Goal: Information Seeking & Learning: Learn about a topic

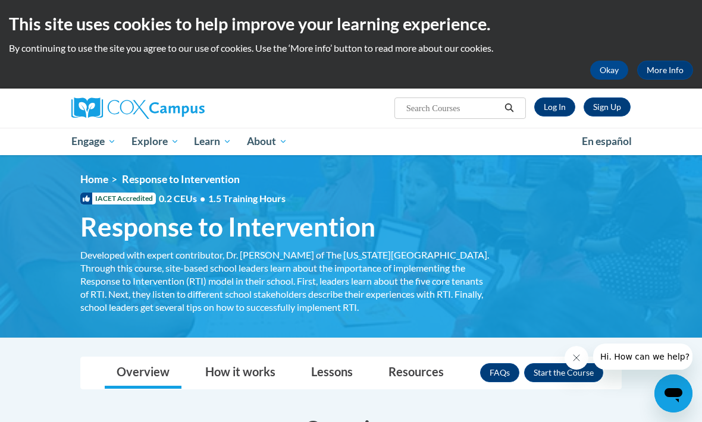
click at [548, 101] on link "Log In" at bounding box center [554, 107] width 41 height 19
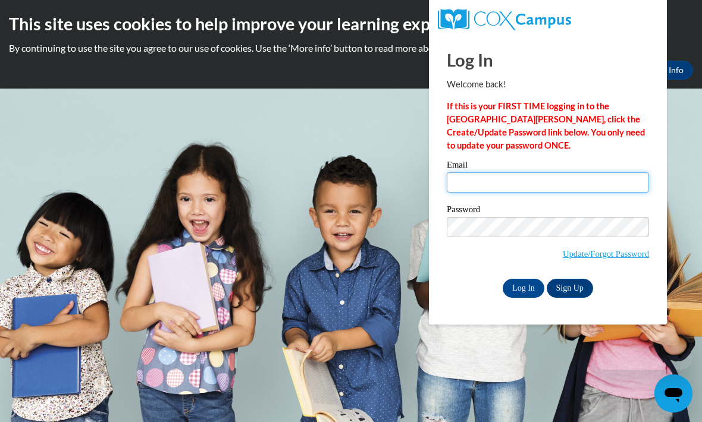
click at [513, 180] on input "Email" at bounding box center [548, 182] width 202 height 20
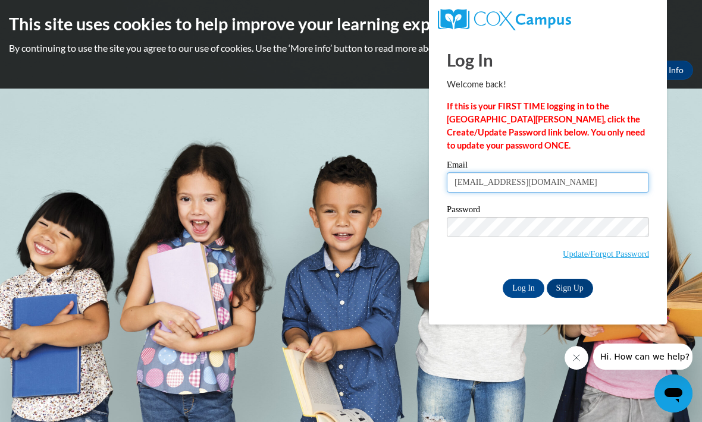
type input "Ccrain0617@ung.edu"
click at [526, 291] on input "Log In" at bounding box center [524, 288] width 42 height 19
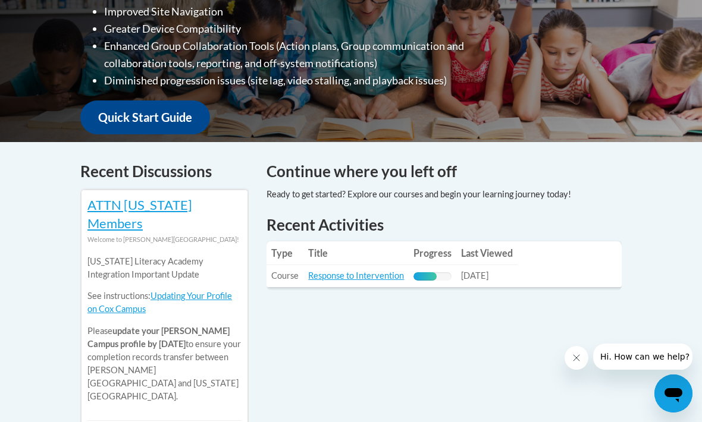
scroll to position [418, 0]
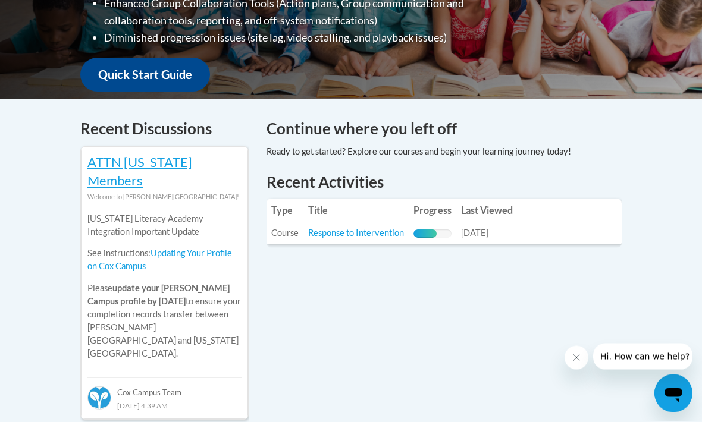
click at [376, 228] on link "Response to Intervention" at bounding box center [356, 233] width 96 height 10
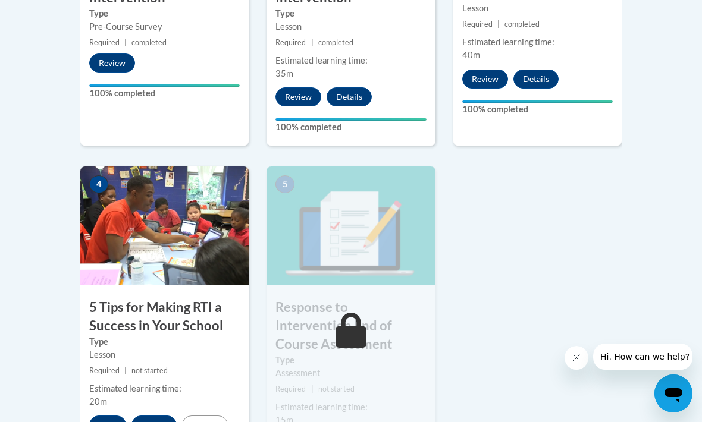
scroll to position [644, 0]
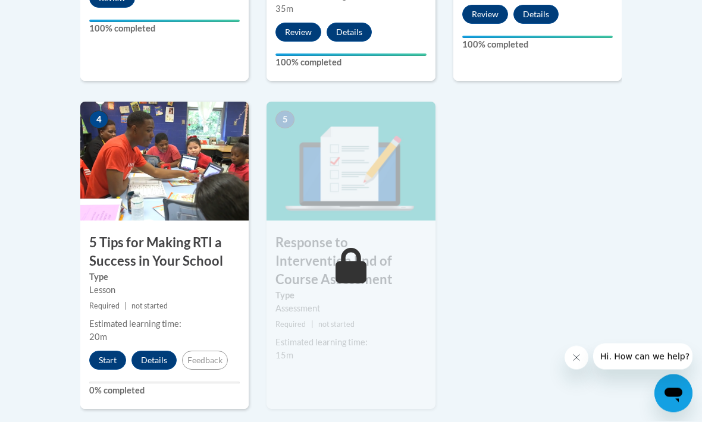
click at [112, 351] on button "Start" at bounding box center [107, 360] width 37 height 19
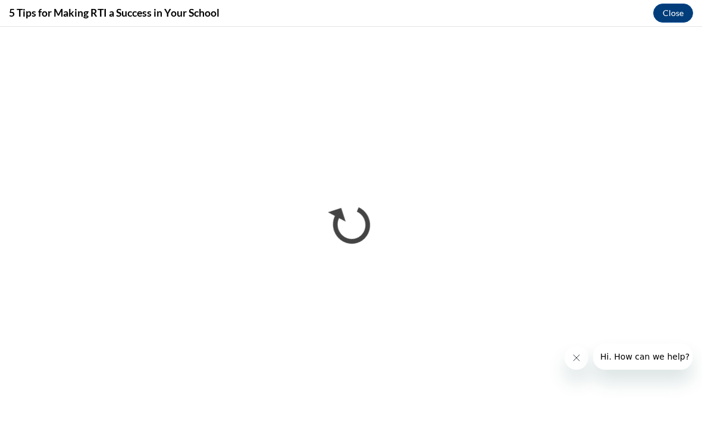
scroll to position [0, 0]
click at [564, 370] on iframe at bounding box center [576, 358] width 24 height 24
click at [567, 351] on button "Close message from company" at bounding box center [576, 358] width 24 height 24
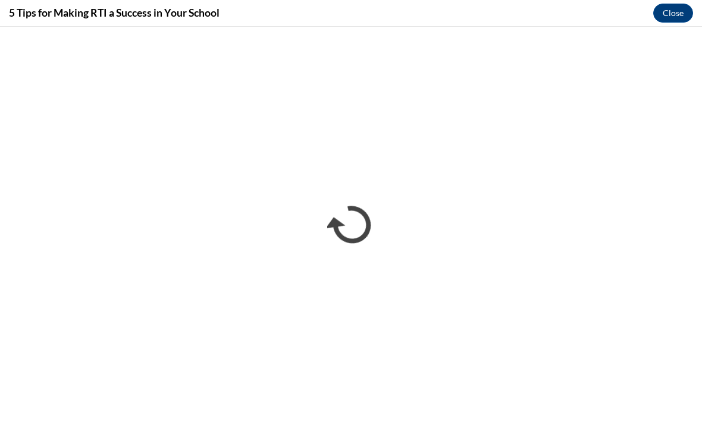
scroll to position [663, 0]
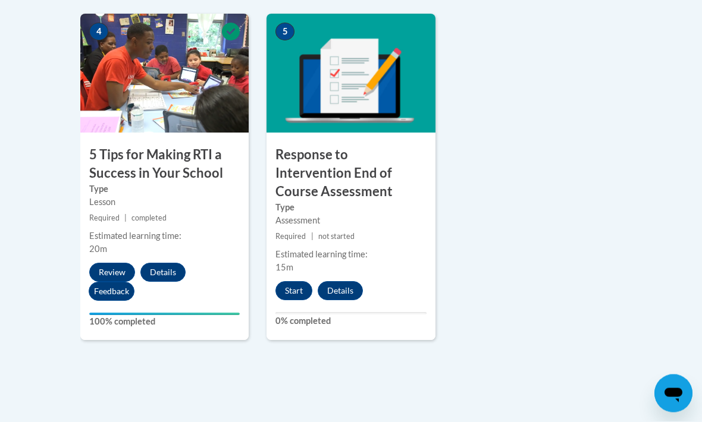
scroll to position [733, 0]
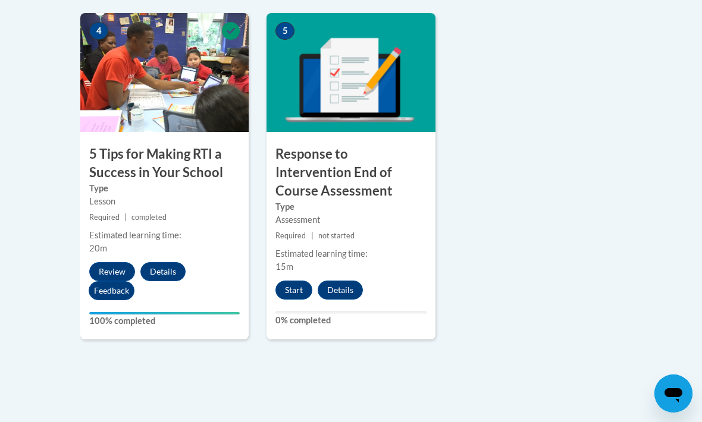
click at [293, 281] on button "Start" at bounding box center [293, 290] width 37 height 19
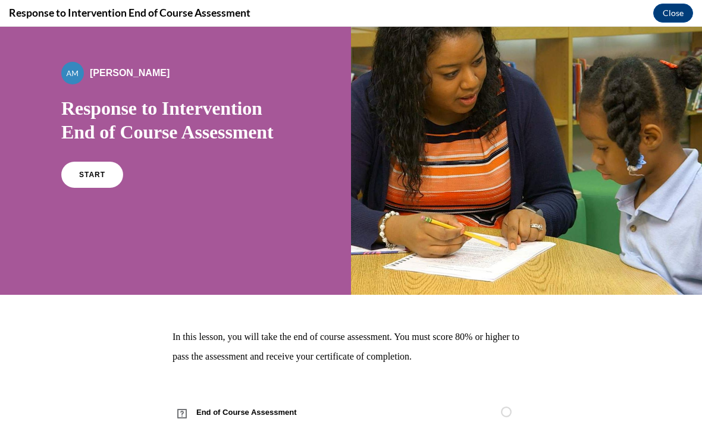
scroll to position [59, 0]
click at [61, 162] on div "START" at bounding box center [175, 180] width 228 height 36
click at [84, 162] on link "START" at bounding box center [92, 175] width 62 height 26
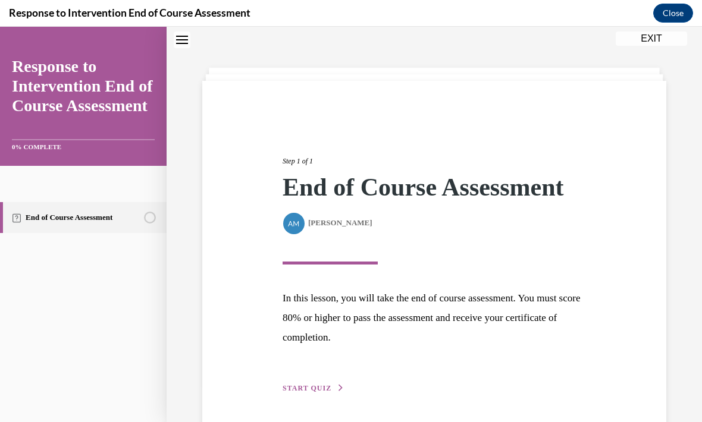
scroll to position [42, 0]
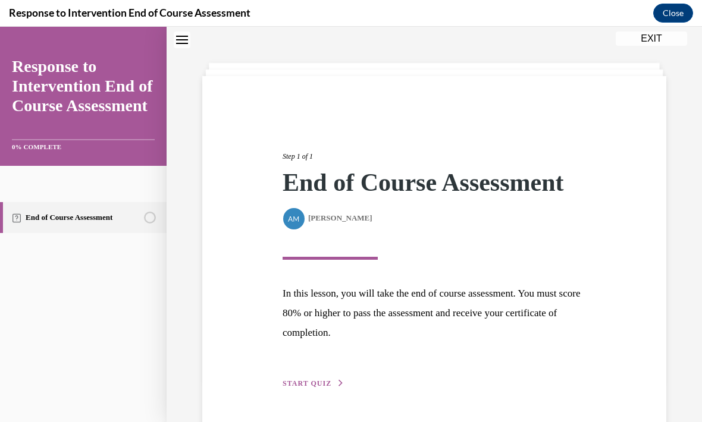
click at [306, 381] on span "START QUIZ" at bounding box center [307, 383] width 49 height 8
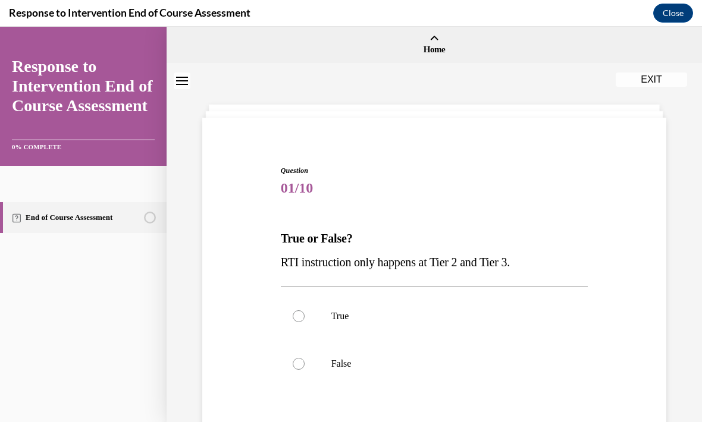
scroll to position [4, 0]
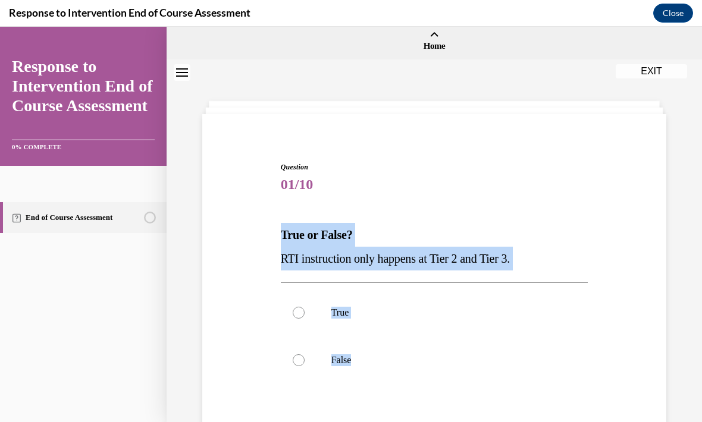
click at [518, 177] on span "01/10" at bounding box center [434, 184] width 307 height 24
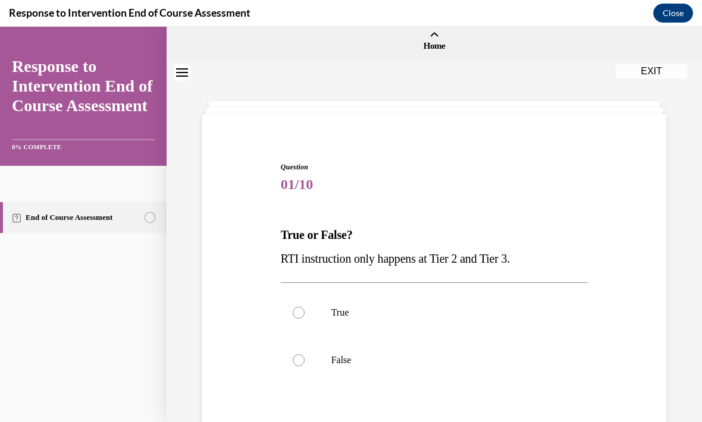
click at [304, 309] on label "True" at bounding box center [434, 313] width 307 height 48
click at [304, 309] on input "True" at bounding box center [299, 313] width 12 height 12
radio input "true"
click at [306, 365] on label "False" at bounding box center [434, 361] width 307 height 48
click at [305, 365] on input "False" at bounding box center [299, 360] width 12 height 12
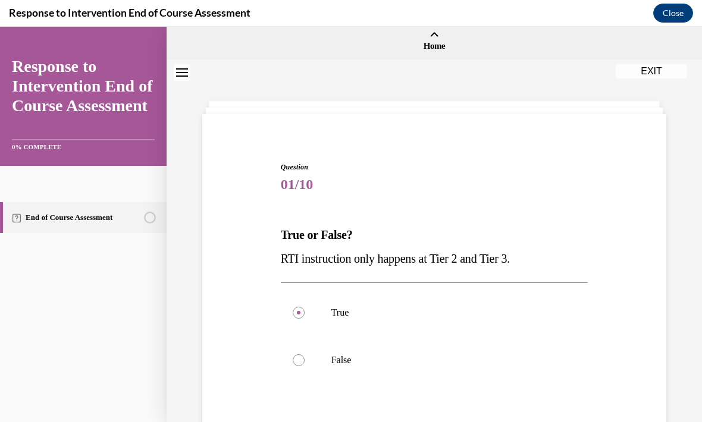
radio input "true"
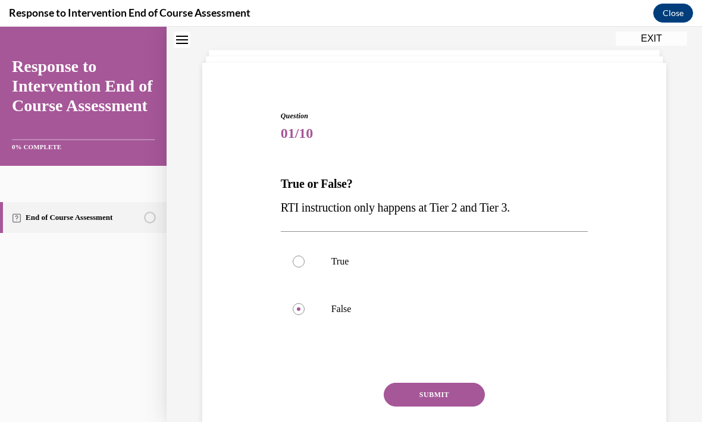
click at [455, 393] on button "SUBMIT" at bounding box center [434, 395] width 101 height 24
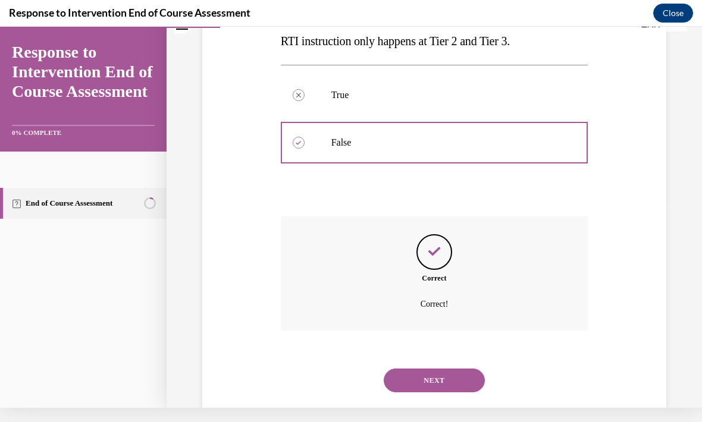
scroll to position [218, 0]
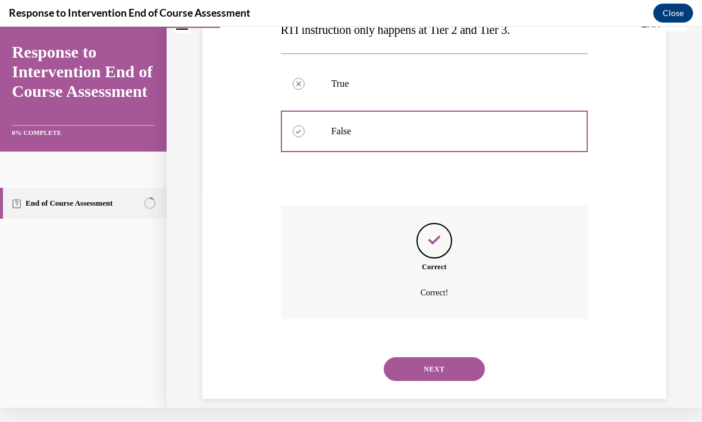
click at [444, 360] on button "NEXT" at bounding box center [434, 369] width 101 height 24
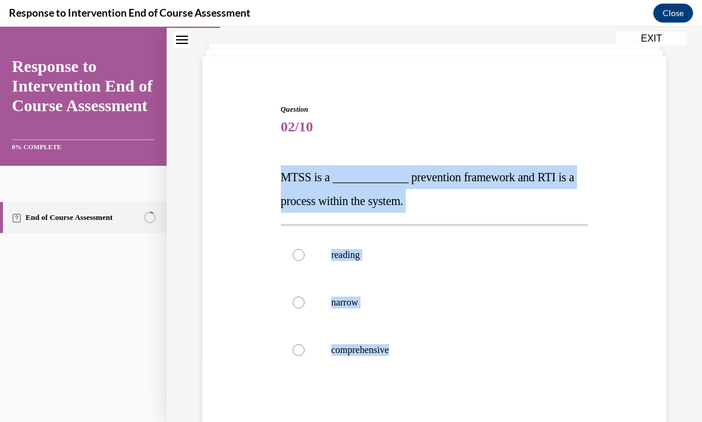
scroll to position [61, 0]
click at [464, 349] on p "comprehensive" at bounding box center [444, 350] width 227 height 12
click at [305, 349] on input "comprehensive" at bounding box center [299, 350] width 12 height 12
radio input "true"
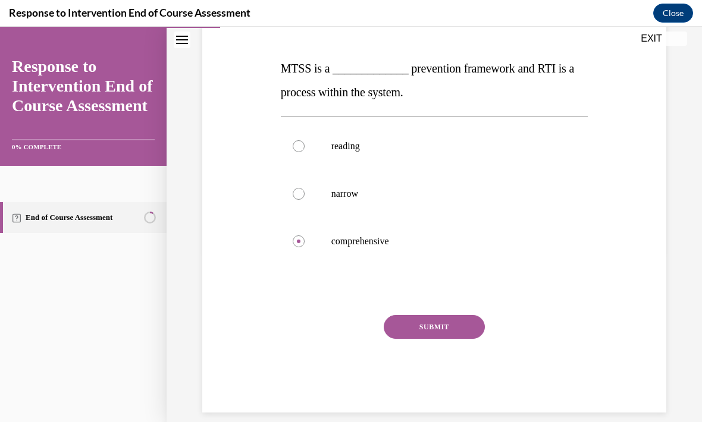
click at [440, 324] on button "SUBMIT" at bounding box center [434, 327] width 101 height 24
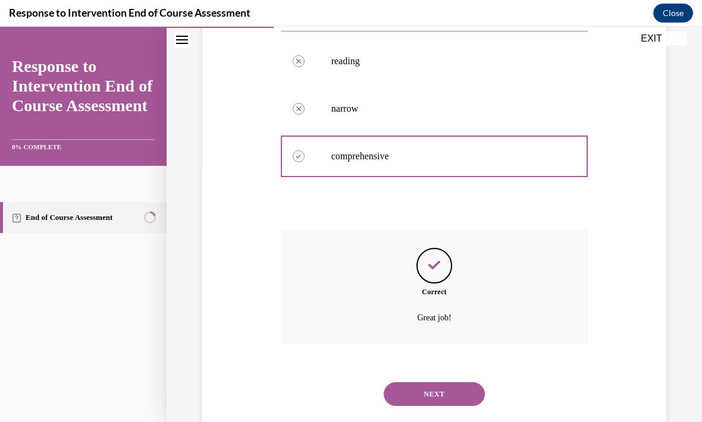
scroll to position [266, 0]
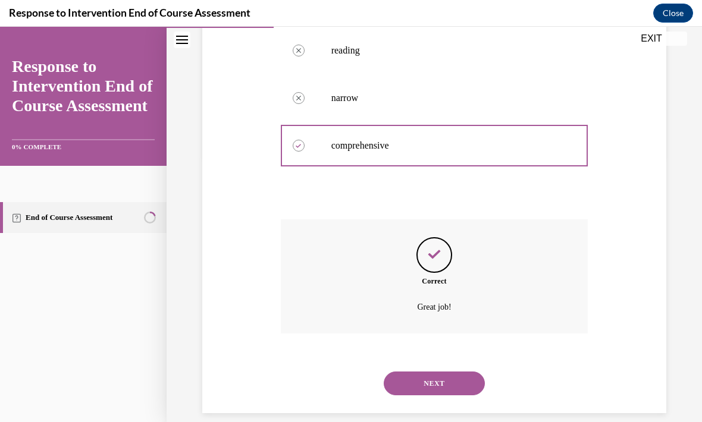
click at [453, 372] on button "NEXT" at bounding box center [434, 384] width 101 height 24
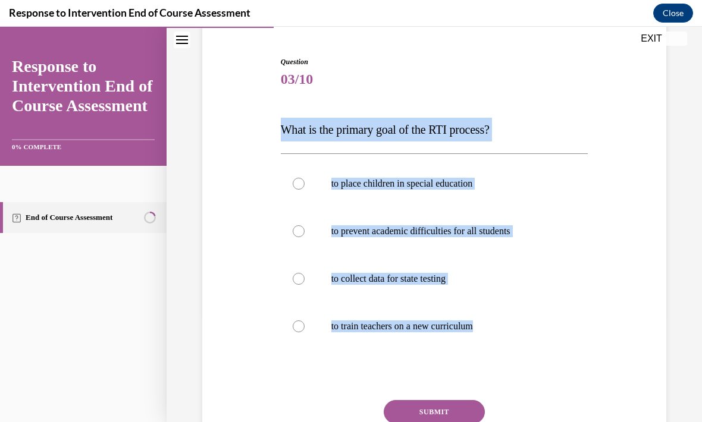
scroll to position [110, 0]
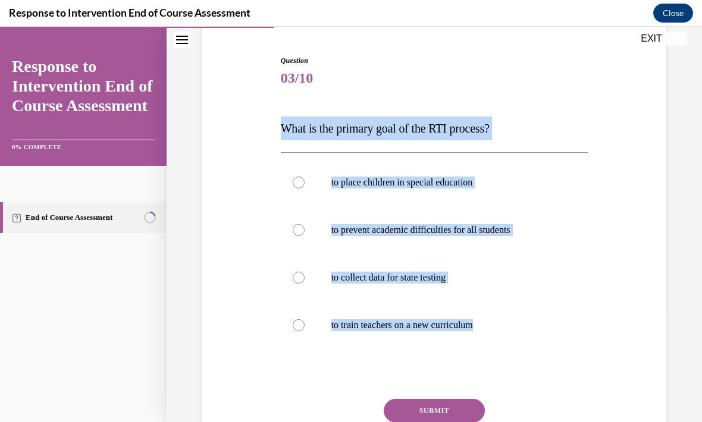
click at [247, 271] on div "Question 03/10 What is the primary goal of the RTI process? to place children i…" at bounding box center [434, 258] width 470 height 477
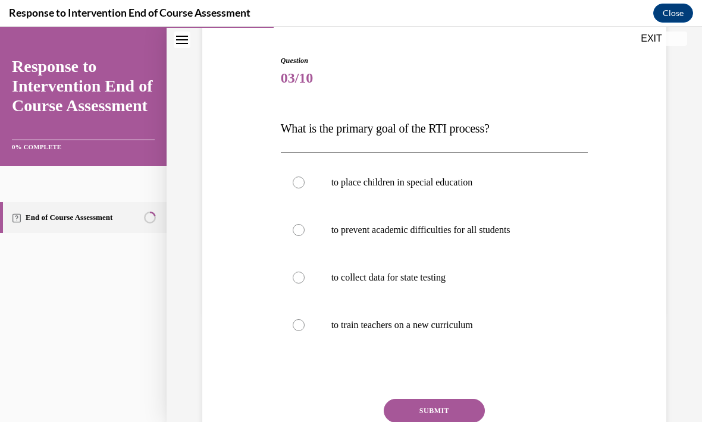
click at [306, 236] on label "to prevent academic difficulties for all students" at bounding box center [434, 230] width 307 height 48
click at [305, 236] on input "to prevent academic difficulties for all students" at bounding box center [299, 230] width 12 height 12
radio input "true"
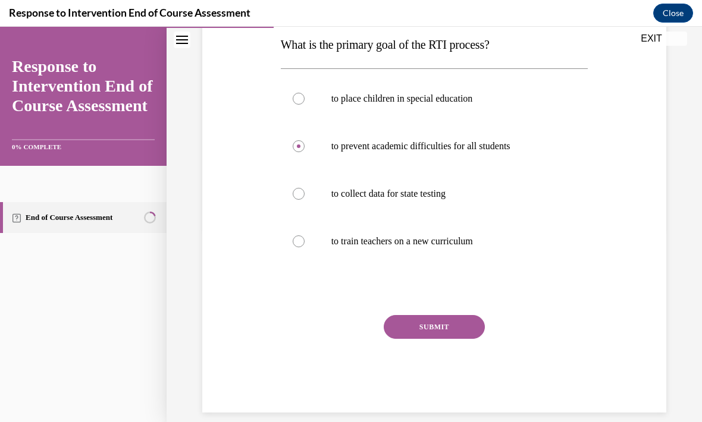
click at [466, 332] on button "SUBMIT" at bounding box center [434, 327] width 101 height 24
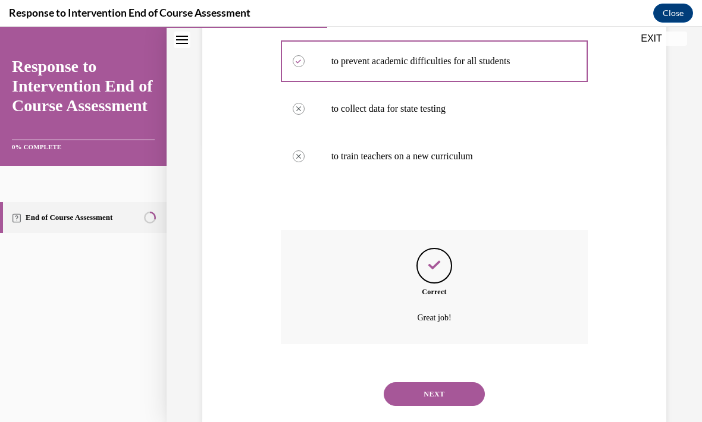
scroll to position [290, 0]
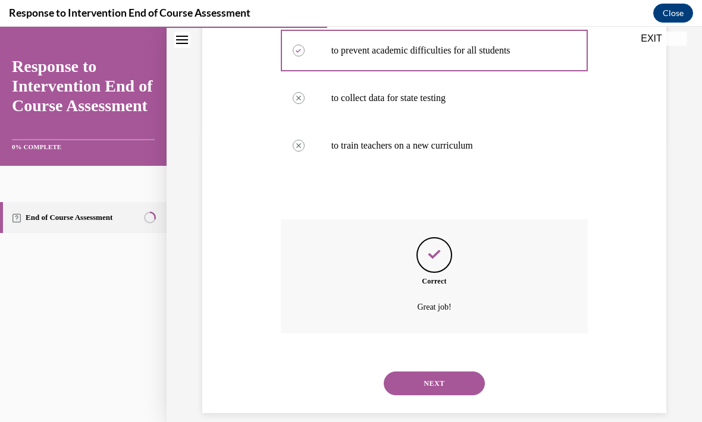
click at [447, 378] on button "NEXT" at bounding box center [434, 384] width 101 height 24
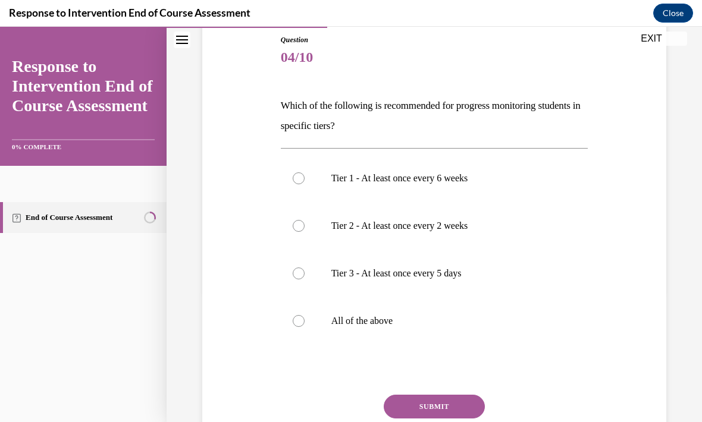
scroll to position [133, 0]
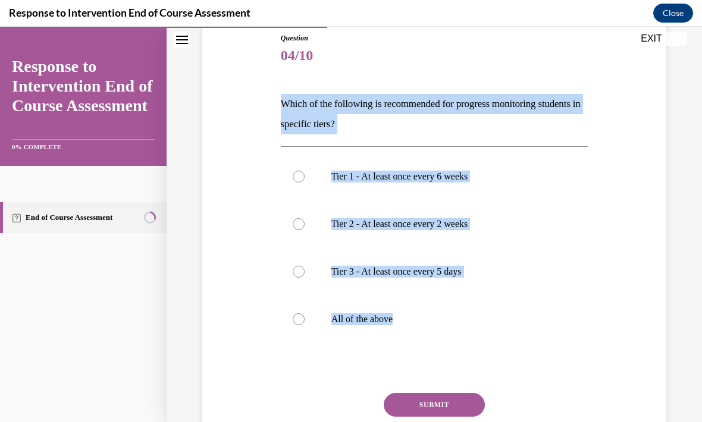
click at [294, 329] on label "All of the above" at bounding box center [434, 320] width 307 height 48
click at [294, 325] on input "All of the above" at bounding box center [299, 319] width 12 height 12
radio input "true"
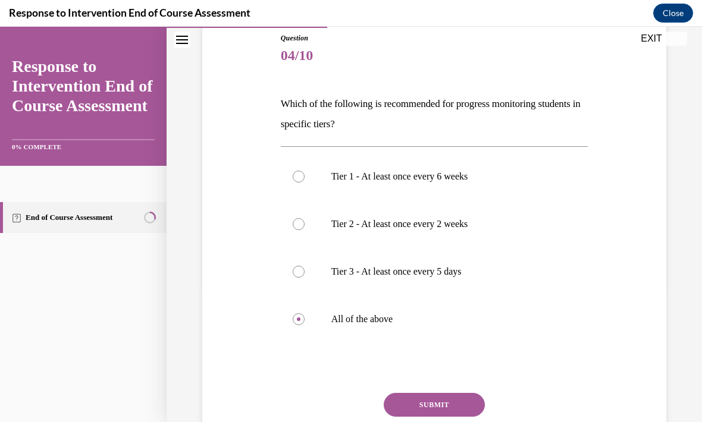
click at [400, 402] on button "SUBMIT" at bounding box center [434, 405] width 101 height 24
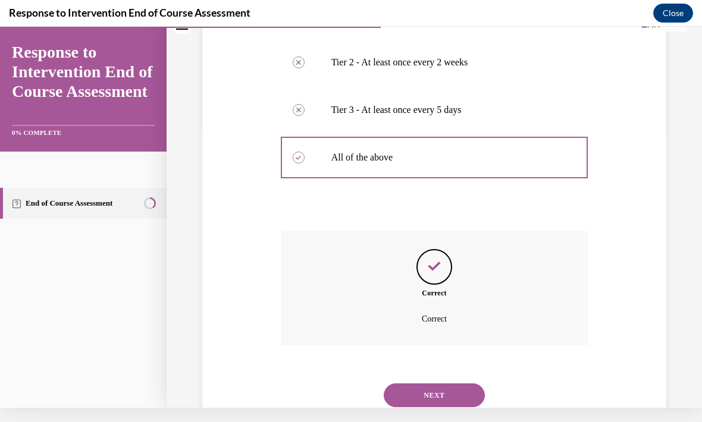
scroll to position [306, 0]
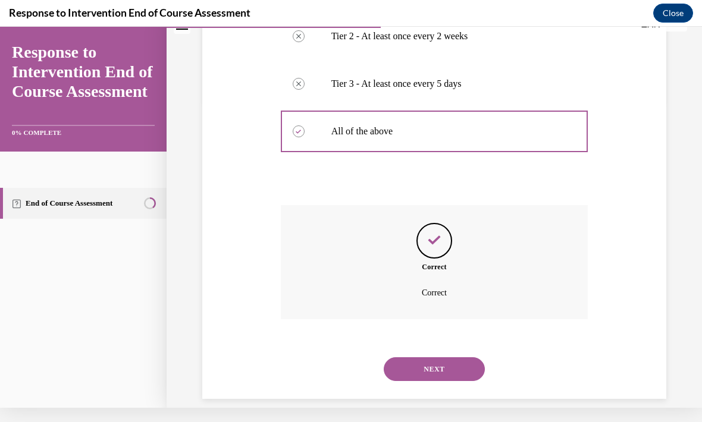
click at [435, 357] on button "NEXT" at bounding box center [434, 369] width 101 height 24
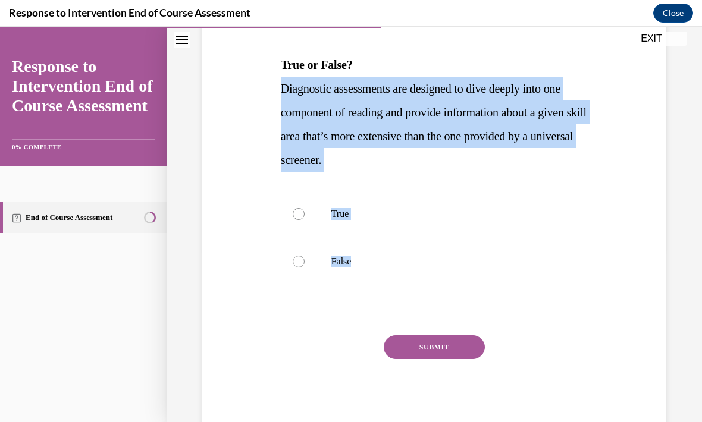
scroll to position [174, 0]
click at [273, 316] on div "Question 05/10 True or False? Diagnostic assessments are designed to dive deepl…" at bounding box center [434, 194] width 470 height 477
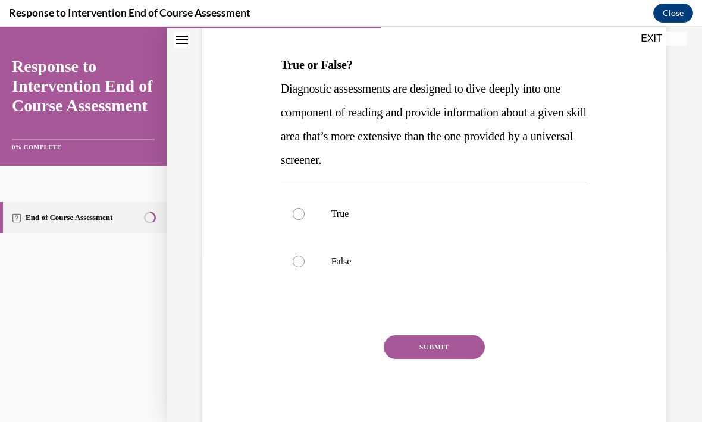
click at [305, 216] on label "True" at bounding box center [434, 214] width 307 height 48
click at [305, 216] on input "True" at bounding box center [299, 214] width 12 height 12
radio input "true"
click at [422, 351] on button "SUBMIT" at bounding box center [434, 347] width 101 height 24
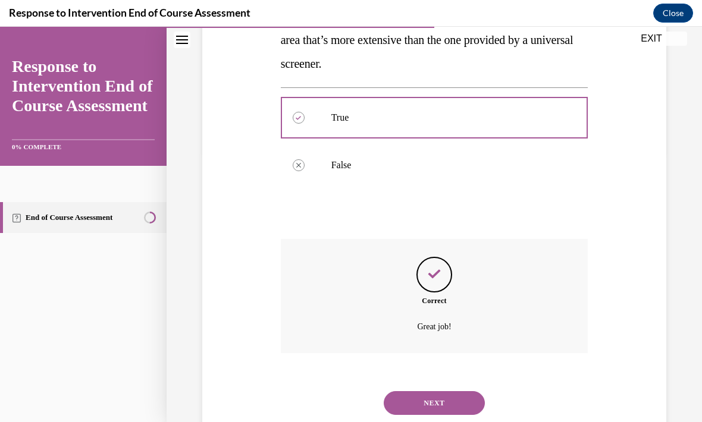
scroll to position [290, 0]
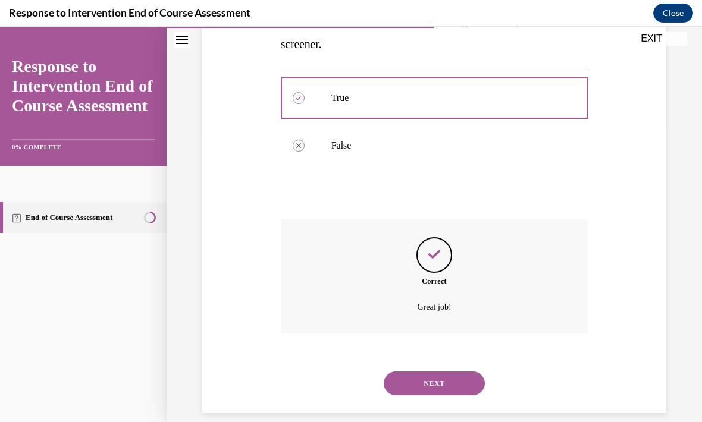
click at [441, 372] on button "NEXT" at bounding box center [434, 384] width 101 height 24
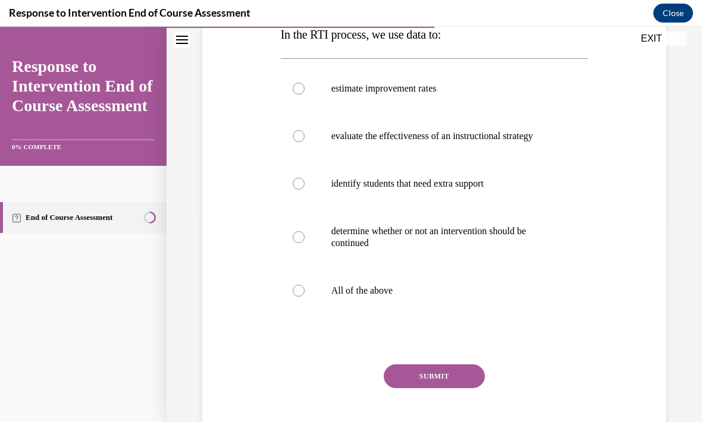
scroll to position [204, 0]
click at [365, 297] on label "All of the above" at bounding box center [434, 291] width 307 height 48
click at [305, 297] on input "All of the above" at bounding box center [299, 291] width 12 height 12
radio input "true"
click at [452, 381] on button "SUBMIT" at bounding box center [434, 377] width 101 height 24
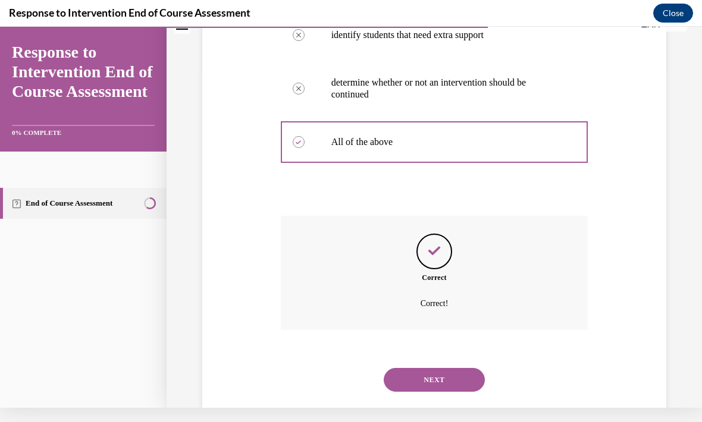
scroll to position [349, 0]
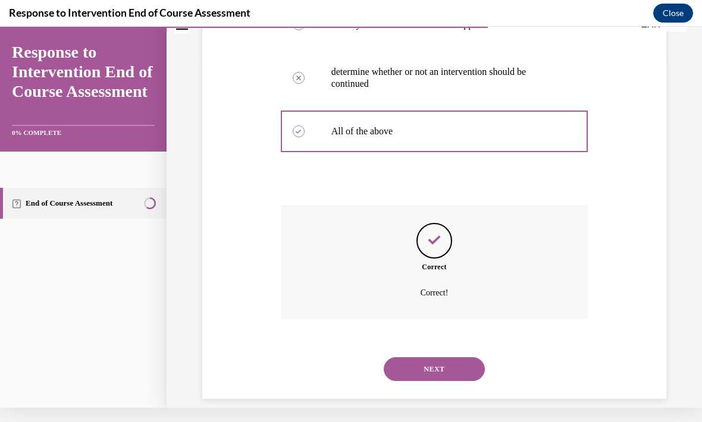
click at [456, 362] on button "NEXT" at bounding box center [434, 369] width 101 height 24
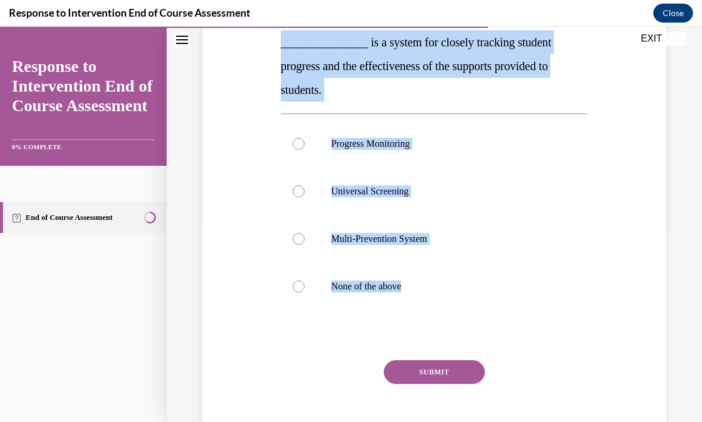
scroll to position [196, 0]
click at [284, 339] on div at bounding box center [434, 335] width 307 height 14
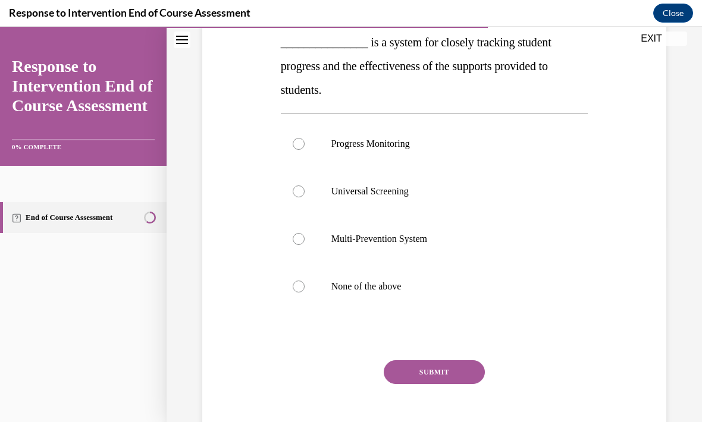
click at [303, 143] on div at bounding box center [299, 144] width 12 height 12
click at [303, 143] on input "Progress Monitoring" at bounding box center [299, 144] width 12 height 12
radio input "true"
click at [419, 374] on button "SUBMIT" at bounding box center [434, 372] width 101 height 24
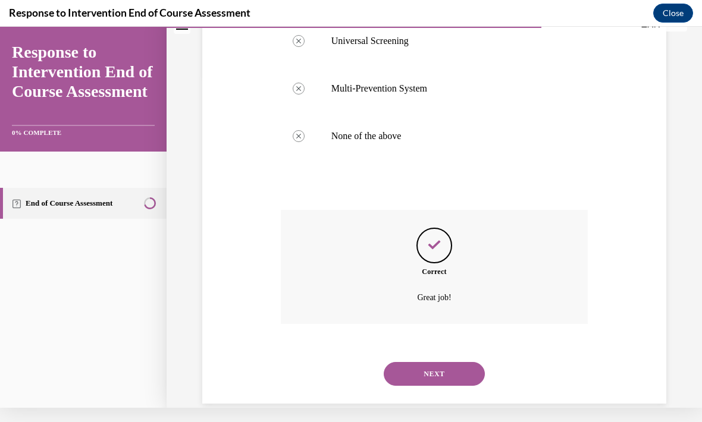
scroll to position [337, 0]
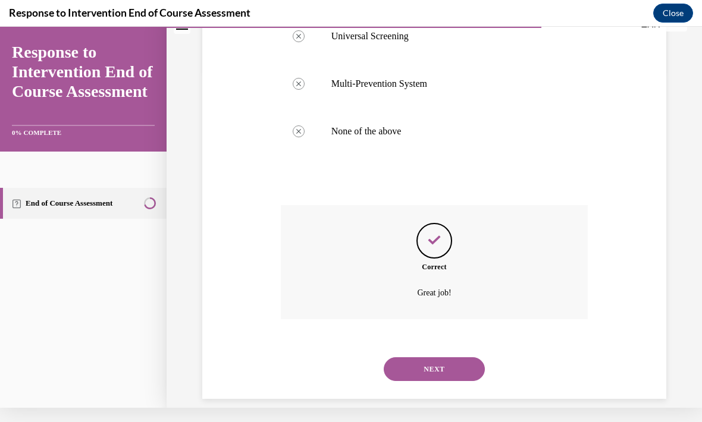
click at [439, 363] on button "NEXT" at bounding box center [434, 369] width 101 height 24
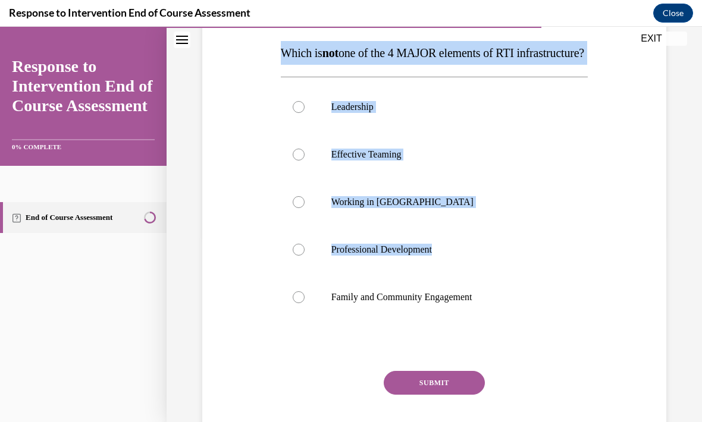
scroll to position [196, 0]
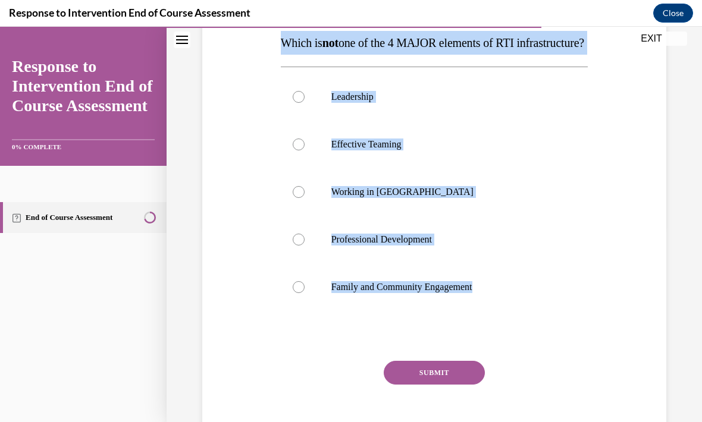
click at [649, 94] on div "Question 08/10 Which is not one of the 4 MAJOR elements of RTI infrastructure? …" at bounding box center [434, 196] width 470 height 525
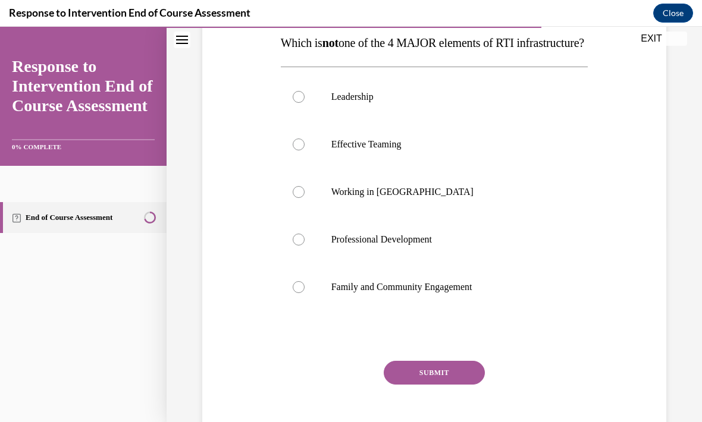
click at [303, 211] on label "Working in Silos" at bounding box center [434, 192] width 307 height 48
click at [303, 198] on input "Working in Silos" at bounding box center [299, 192] width 12 height 12
radio input "true"
click at [440, 385] on button "SUBMIT" at bounding box center [434, 373] width 101 height 24
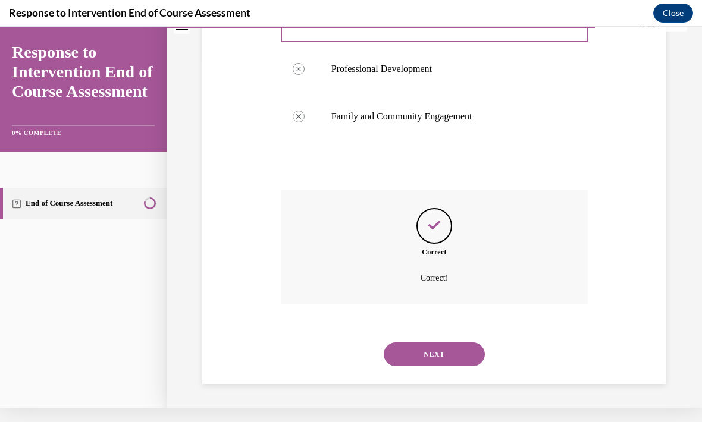
scroll to position [361, 0]
click at [442, 346] on button "NEXT" at bounding box center [434, 355] width 101 height 24
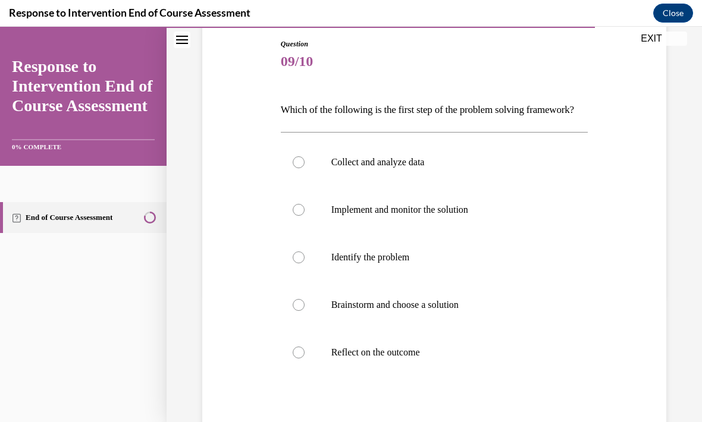
scroll to position [130, 0]
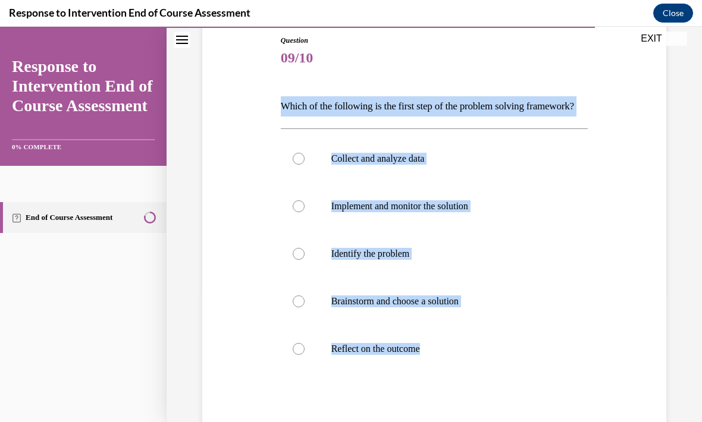
click at [651, 327] on div "Question 09/10 Which of the following is the first step of the problem solving …" at bounding box center [434, 259] width 470 height 521
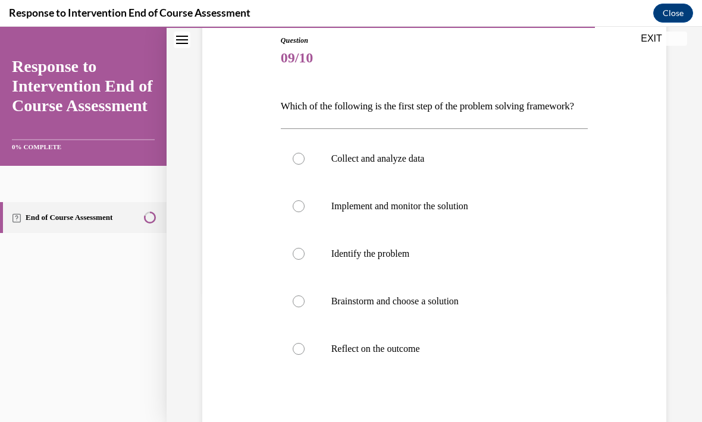
click at [381, 260] on p "Identify the problem" at bounding box center [444, 254] width 227 height 12
click at [305, 260] on input "Identify the problem" at bounding box center [299, 254] width 12 height 12
radio input "true"
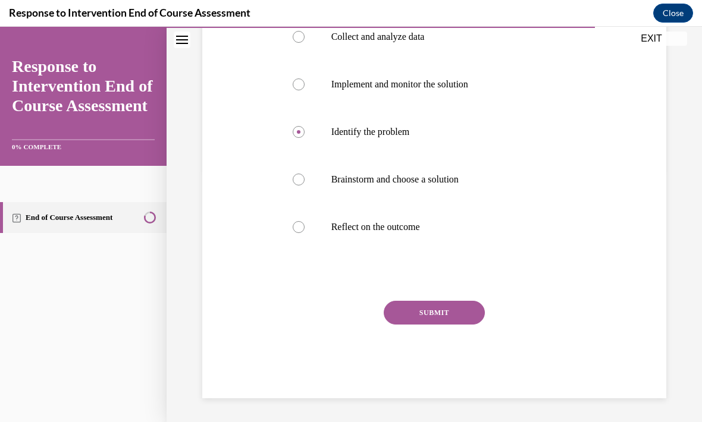
click at [441, 325] on button "SUBMIT" at bounding box center [434, 313] width 101 height 24
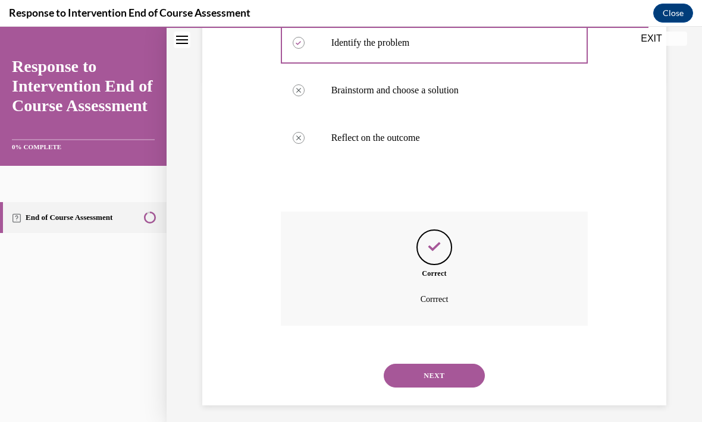
scroll to position [354, 0]
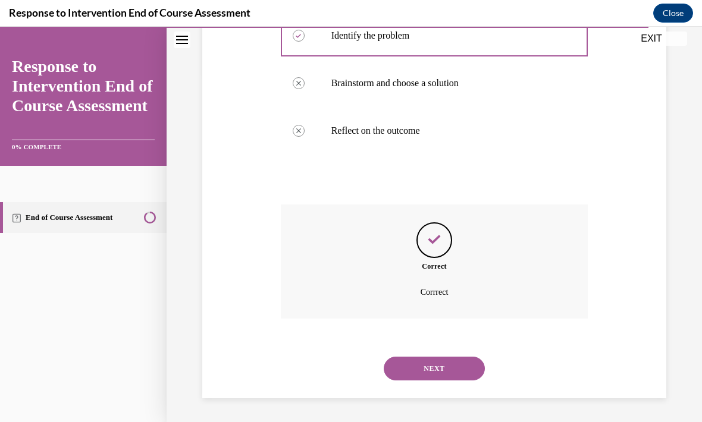
click at [468, 363] on button "NEXT" at bounding box center [434, 369] width 101 height 24
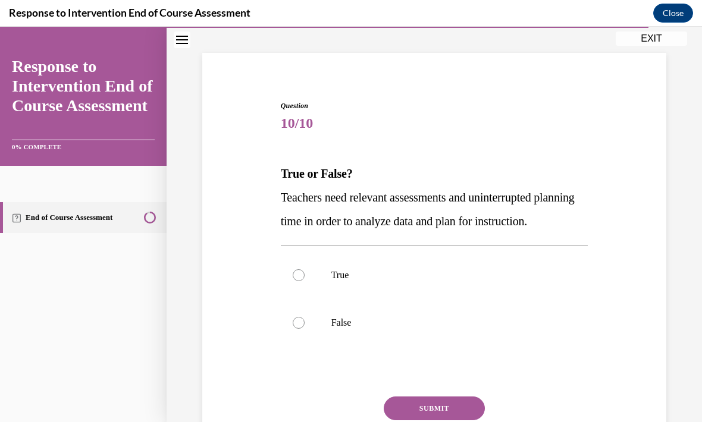
scroll to position [65, 0]
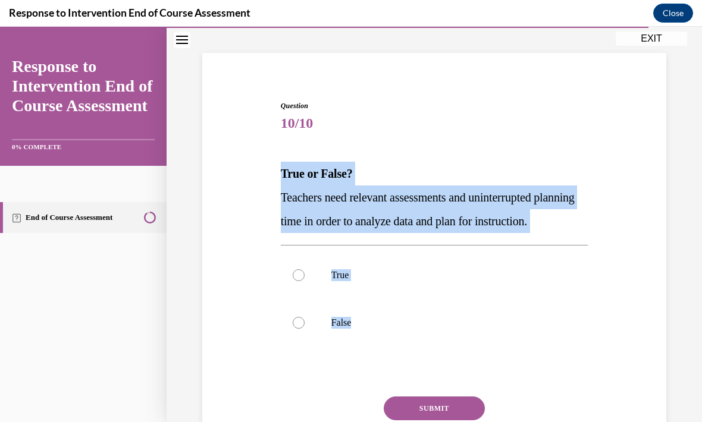
click at [630, 111] on div "Question 10/10 True or False? Teachers need relevant assessments and uninterrup…" at bounding box center [434, 279] width 470 height 429
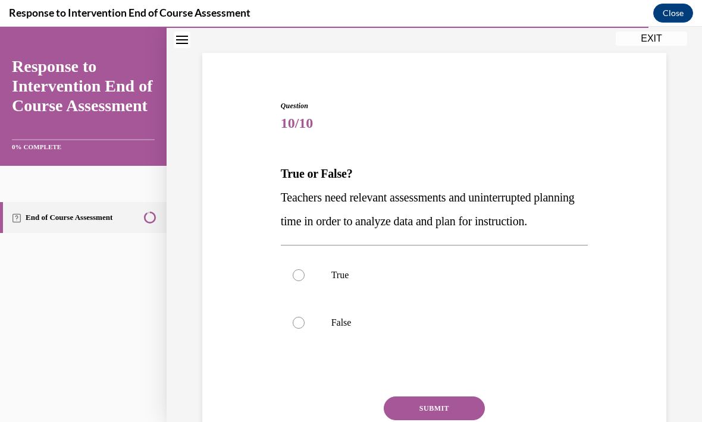
click at [302, 288] on label "True" at bounding box center [434, 276] width 307 height 48
click at [302, 281] on input "True" at bounding box center [299, 275] width 12 height 12
radio input "true"
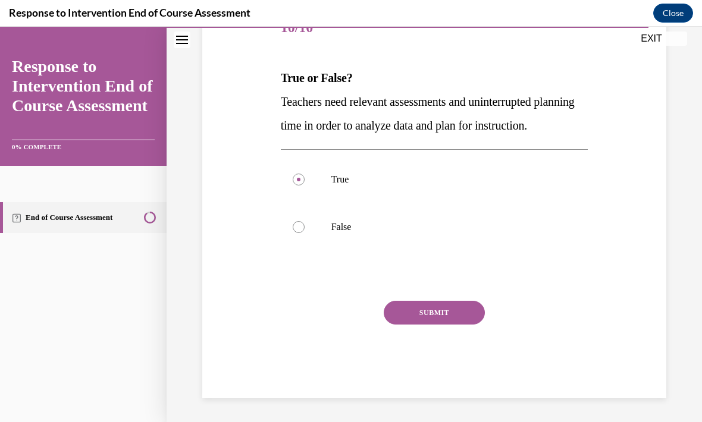
click at [431, 325] on button "SUBMIT" at bounding box center [434, 313] width 101 height 24
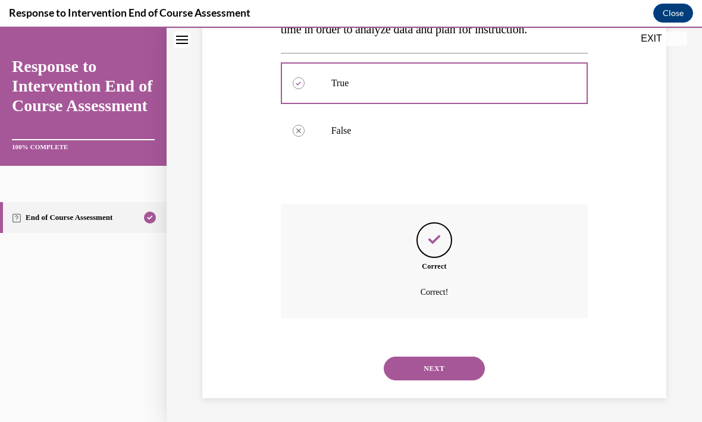
scroll to position [266, 0]
click at [440, 366] on button "NEXT" at bounding box center [434, 369] width 101 height 24
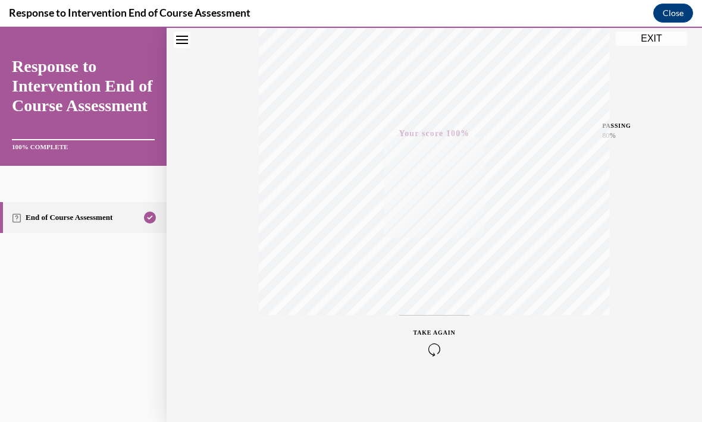
scroll to position [214, 0]
click at [658, 39] on button "EXIT" at bounding box center [651, 39] width 71 height 14
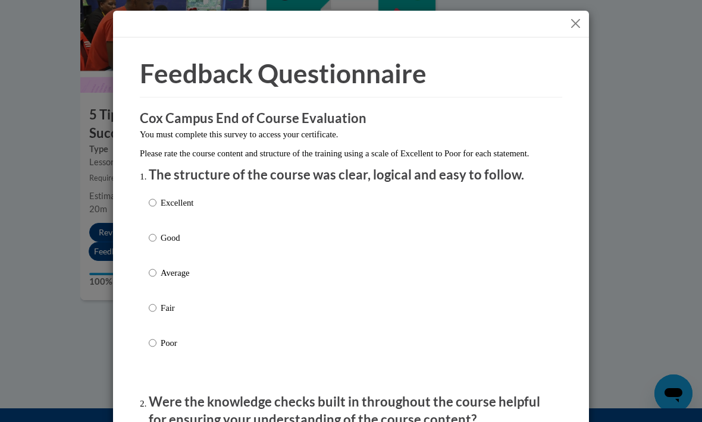
click at [359, 200] on div "Excellent Good Average Fair Poor" at bounding box center [351, 287] width 404 height 194
click at [176, 203] on p "Excellent" at bounding box center [177, 202] width 33 height 13
click at [156, 203] on input "Excellent" at bounding box center [153, 202] width 8 height 13
radio input "true"
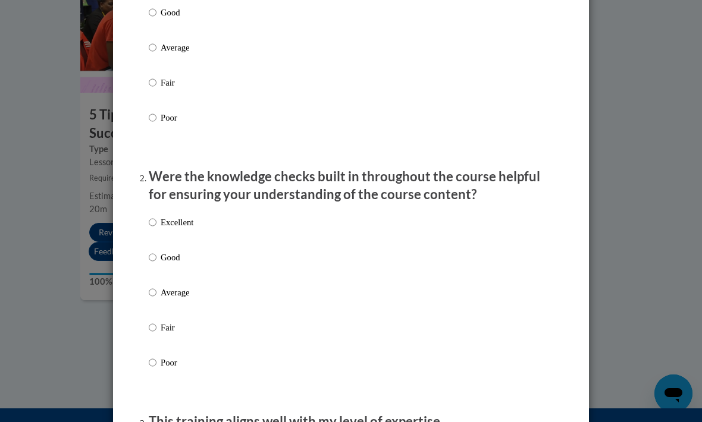
scroll to position [232, 0]
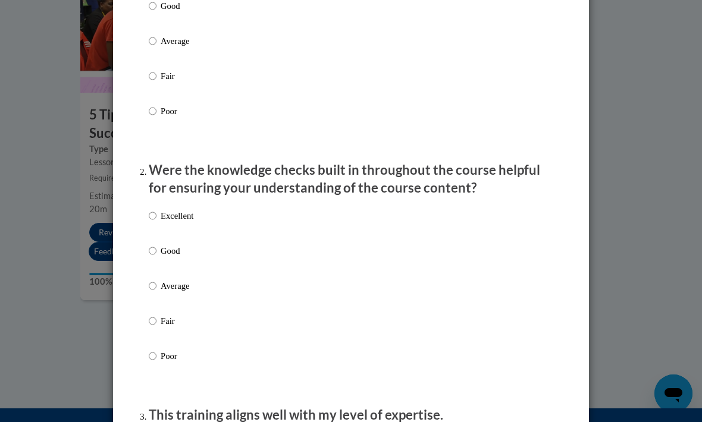
click at [183, 216] on p "Excellent" at bounding box center [177, 215] width 33 height 13
click at [156, 216] on input "Excellent" at bounding box center [153, 215] width 8 height 13
radio input "true"
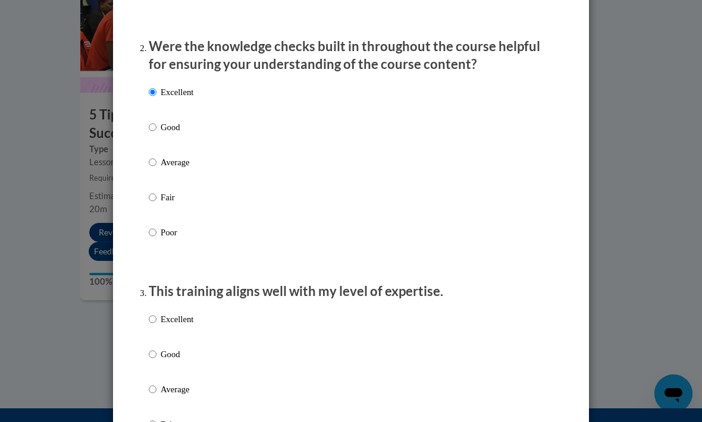
scroll to position [460, 0]
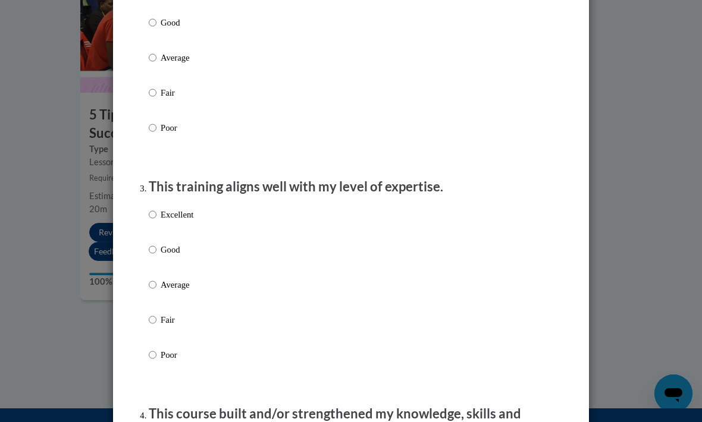
click at [177, 211] on p "Excellent" at bounding box center [177, 214] width 33 height 13
click at [156, 211] on input "Excellent" at bounding box center [153, 214] width 8 height 13
radio input "true"
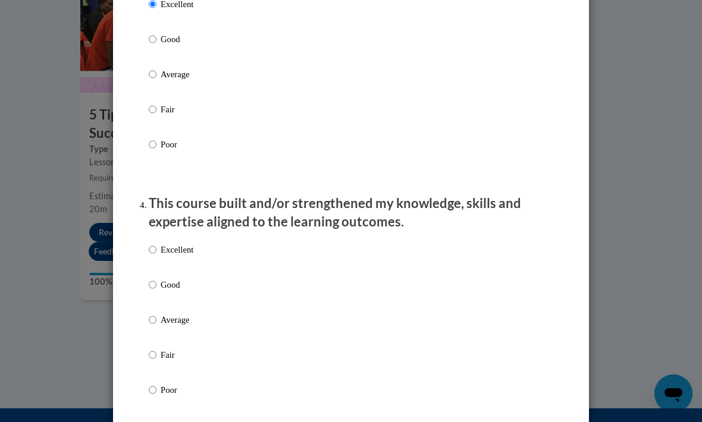
scroll to position [695, 0]
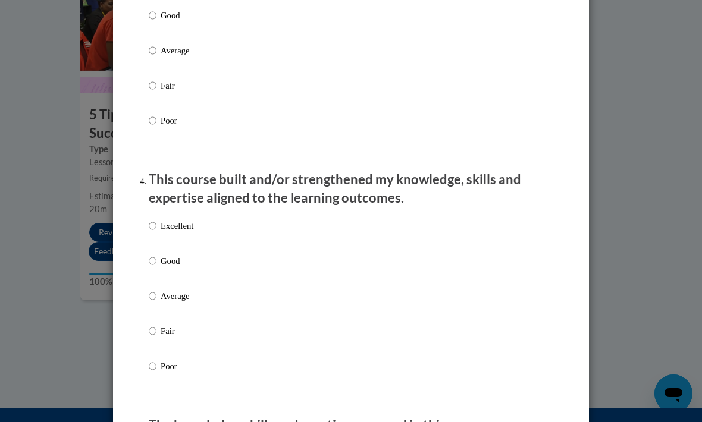
click at [180, 229] on label "Excellent" at bounding box center [171, 235] width 45 height 32
click at [156, 229] on input "Excellent" at bounding box center [153, 225] width 8 height 13
radio input "true"
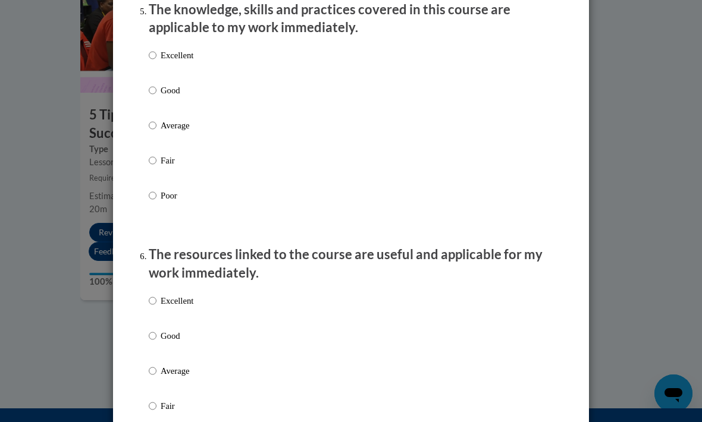
scroll to position [1133, 0]
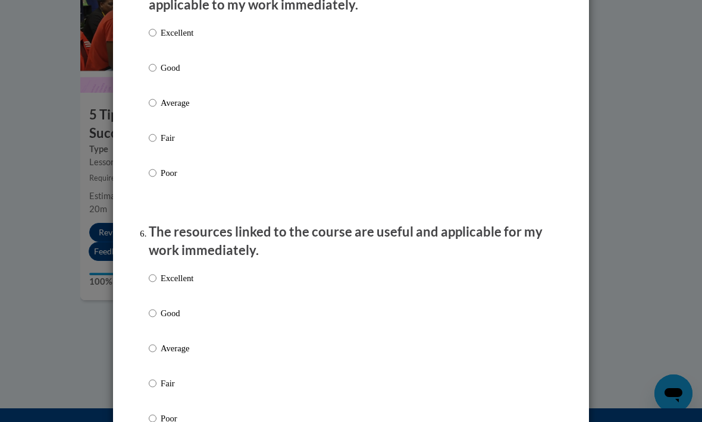
click at [156, 26] on input "Excellent" at bounding box center [153, 32] width 8 height 13
radio input "true"
click at [155, 272] on input "Excellent" at bounding box center [153, 278] width 8 height 13
radio input "true"
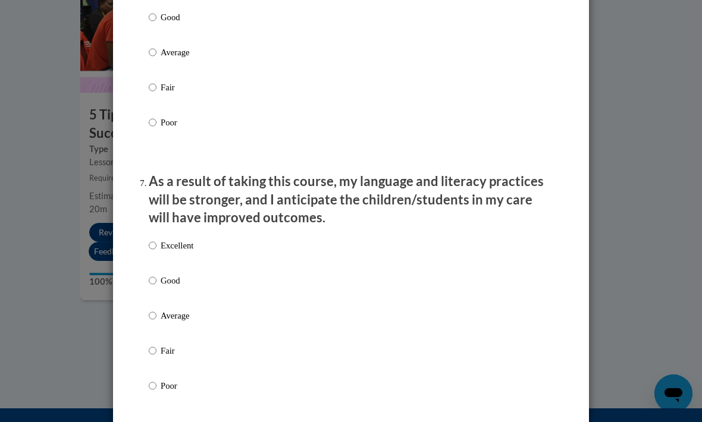
click at [156, 243] on input "Excellent" at bounding box center [153, 245] width 8 height 13
radio input "true"
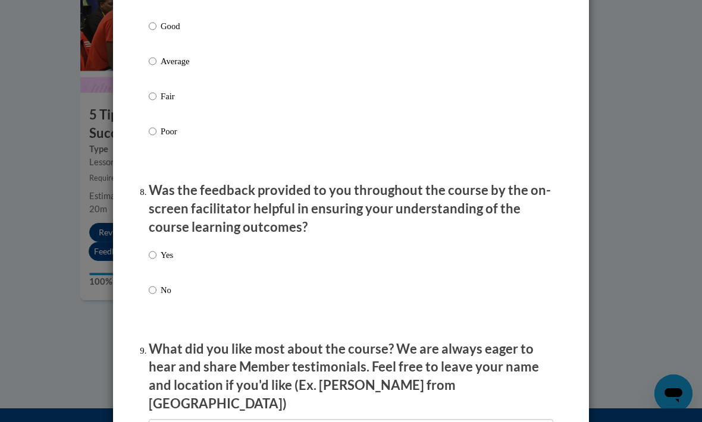
scroll to position [1684, 0]
click at [166, 248] on p "Yes" at bounding box center [167, 254] width 12 height 13
click at [156, 248] on input "Yes" at bounding box center [153, 254] width 8 height 13
radio input "true"
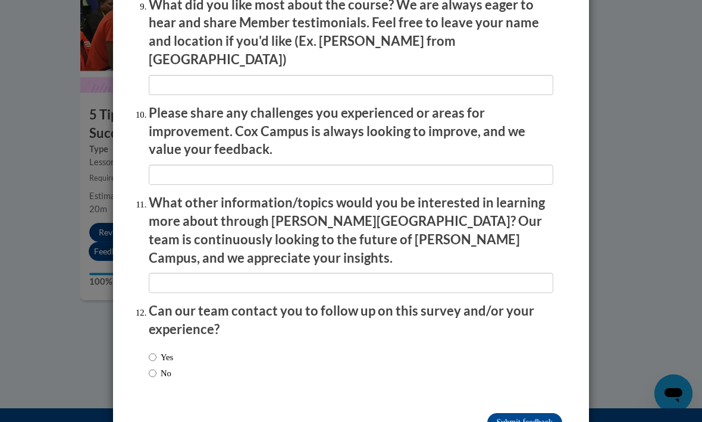
scroll to position [2028, 0]
click at [522, 413] on input "Submit feedback" at bounding box center [524, 422] width 75 height 19
